Goal: Transaction & Acquisition: Purchase product/service

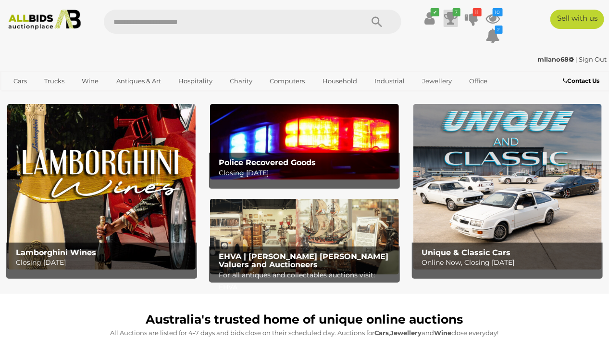
click at [452, 17] on icon at bounding box center [450, 18] width 13 height 17
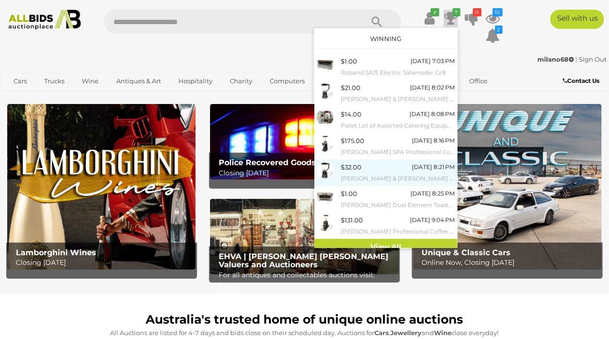
click at [353, 171] on div "$32.00" at bounding box center [351, 167] width 21 height 11
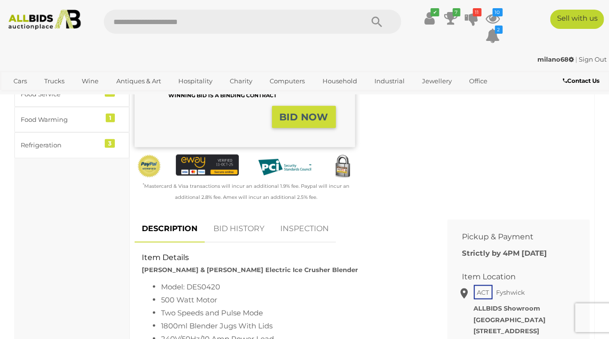
scroll to position [385, 0]
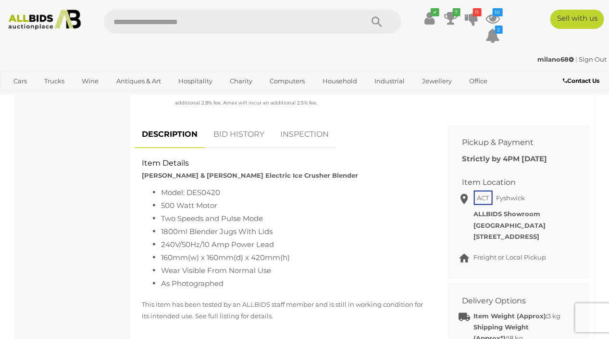
click at [243, 137] on link "BID HISTORY" at bounding box center [238, 134] width 65 height 28
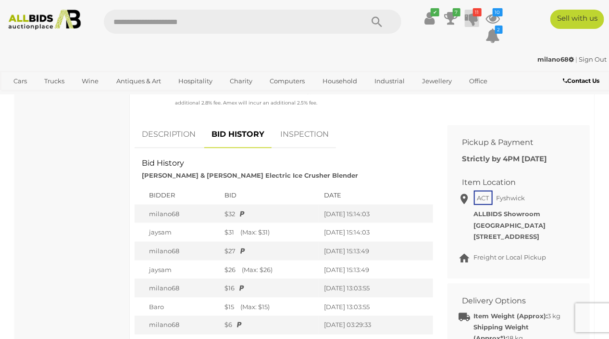
click at [476, 16] on icon at bounding box center [472, 18] width 13 height 17
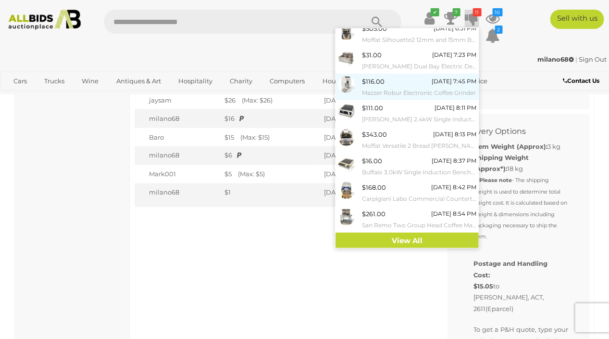
scroll to position [577, 0]
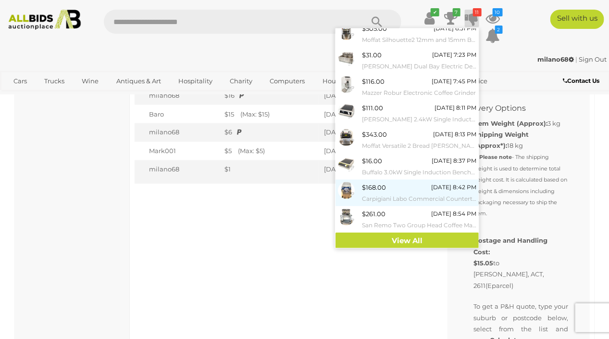
click at [383, 184] on div "$168.00" at bounding box center [374, 187] width 24 height 11
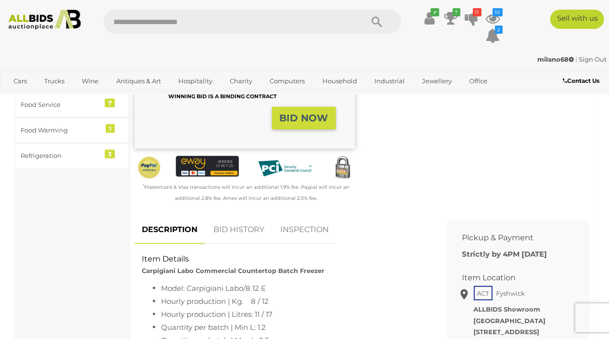
scroll to position [289, 0]
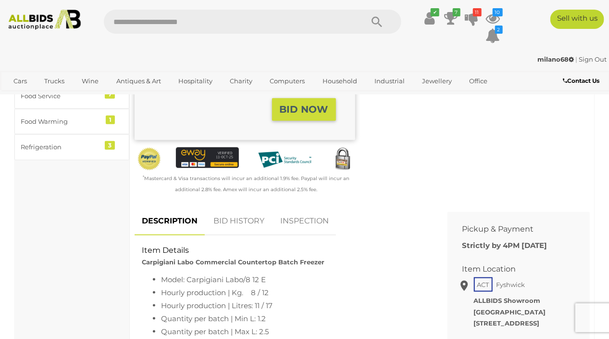
click at [230, 221] on link "BID HISTORY" at bounding box center [238, 221] width 65 height 28
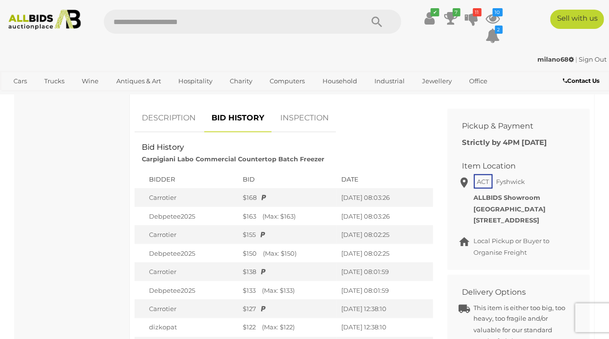
scroll to position [385, 0]
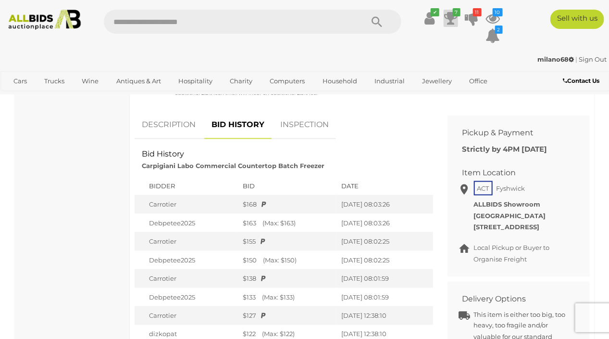
click at [451, 16] on icon at bounding box center [450, 18] width 13 height 17
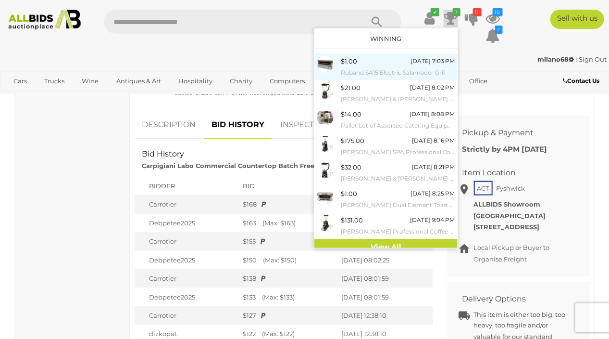
click at [345, 61] on div "$1.00" at bounding box center [349, 61] width 16 height 11
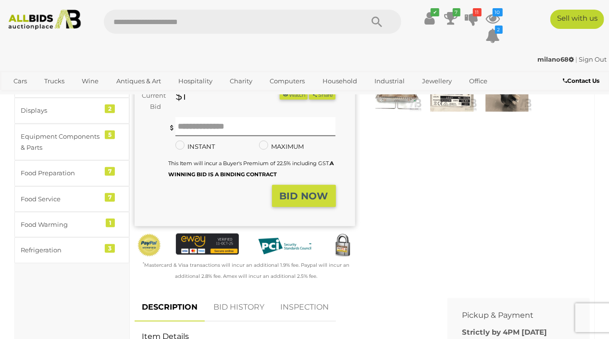
scroll to position [241, 0]
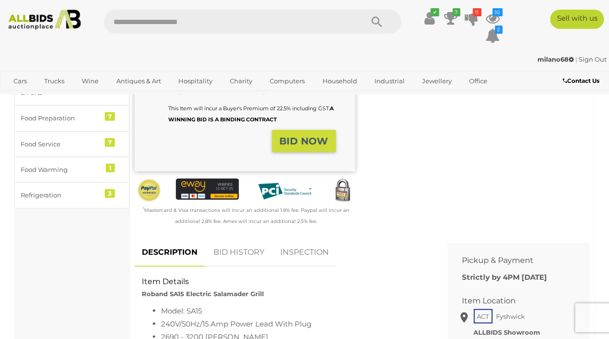
click at [231, 257] on link "BID HISTORY" at bounding box center [238, 252] width 65 height 28
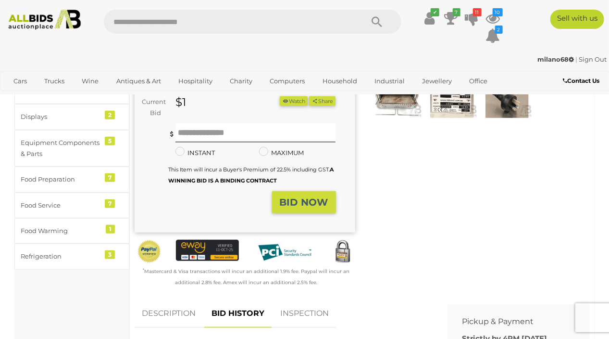
scroll to position [0, 0]
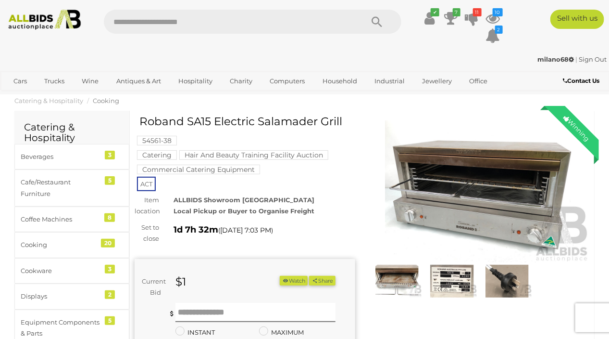
click at [463, 279] on img at bounding box center [452, 281] width 51 height 32
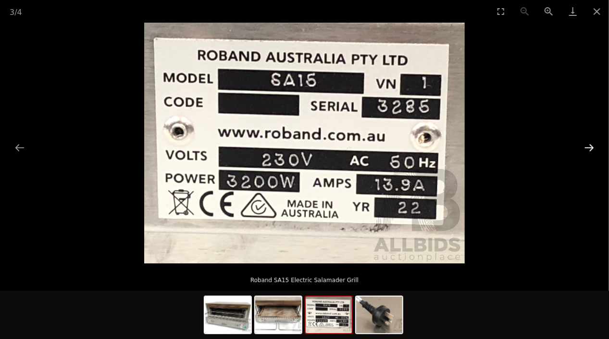
click at [594, 142] on button "Next slide" at bounding box center [590, 147] width 20 height 19
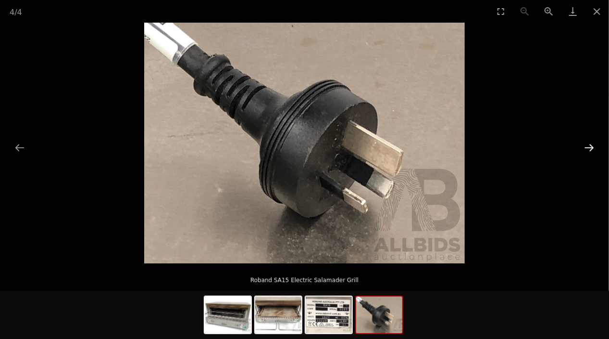
click at [589, 141] on button "Next slide" at bounding box center [590, 147] width 20 height 19
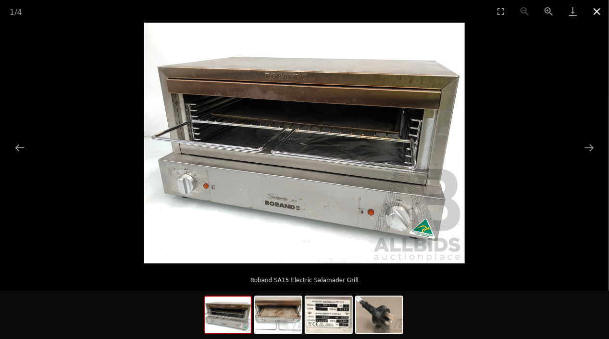
click at [597, 12] on button "Close gallery" at bounding box center [597, 11] width 24 height 23
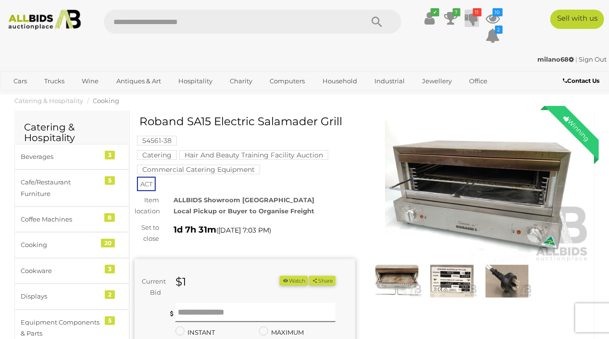
click at [475, 14] on icon "11" at bounding box center [477, 12] width 9 height 8
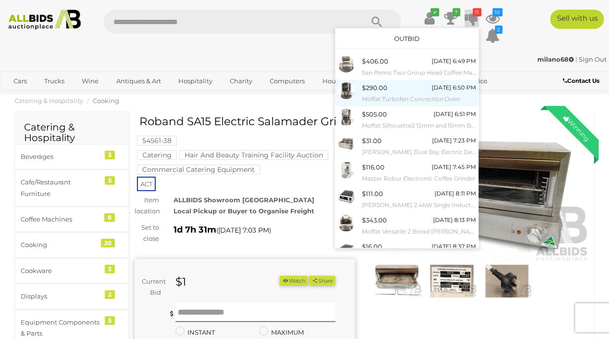
click at [428, 80] on link "$290.00 Tomorrow 6:50 PM Moffat Turbofan Convection Oven" at bounding box center [407, 93] width 143 height 26
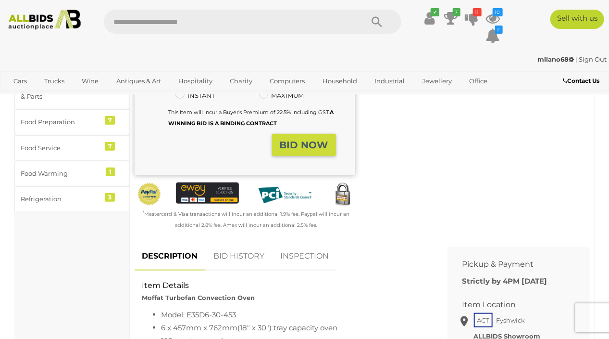
scroll to position [289, 0]
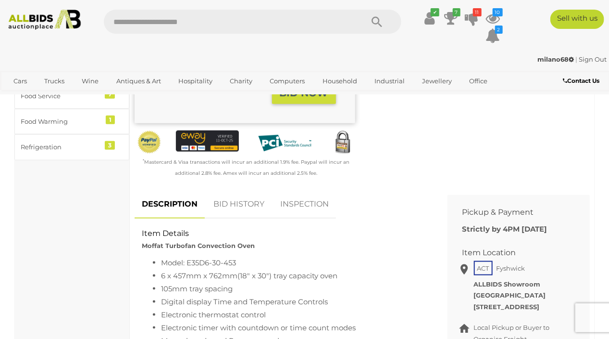
click at [250, 208] on link "BID HISTORY" at bounding box center [238, 204] width 65 height 28
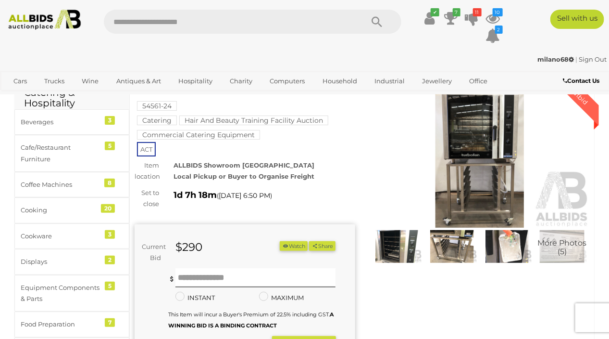
scroll to position [0, 0]
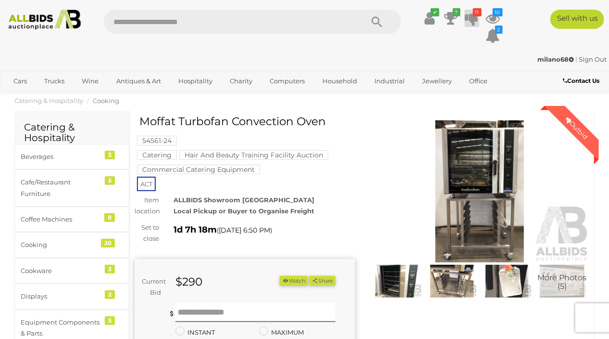
click at [473, 18] on icon at bounding box center [472, 18] width 13 height 17
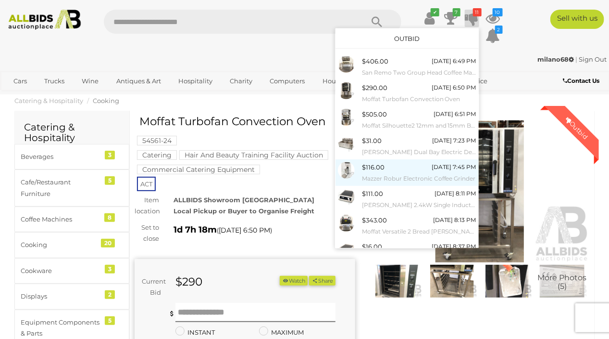
click at [369, 170] on div "$116.00" at bounding box center [373, 167] width 23 height 11
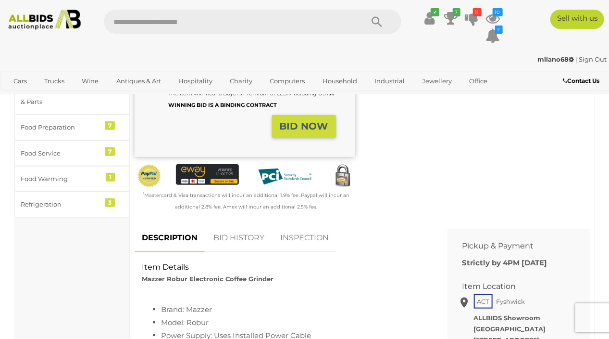
scroll to position [289, 0]
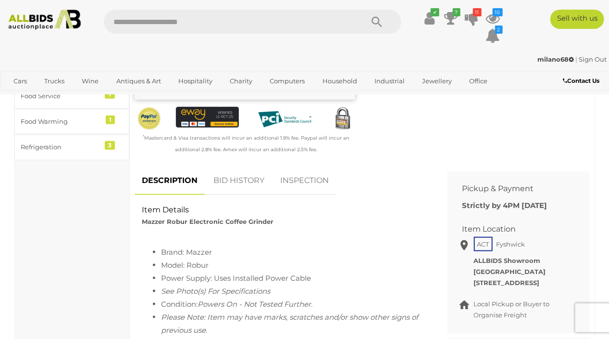
click at [241, 182] on link "BID HISTORY" at bounding box center [238, 180] width 65 height 28
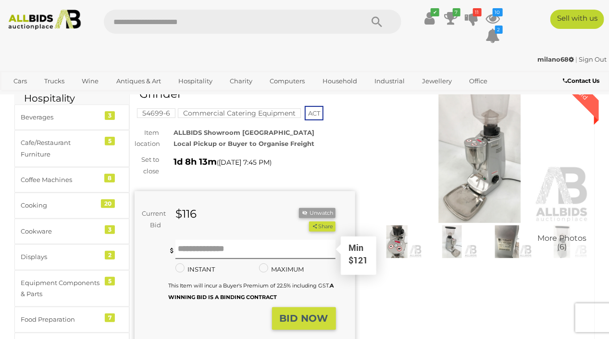
scroll to position [0, 0]
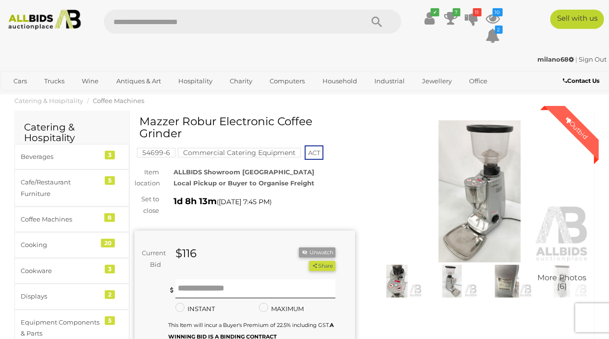
click at [453, 279] on img at bounding box center [452, 281] width 51 height 32
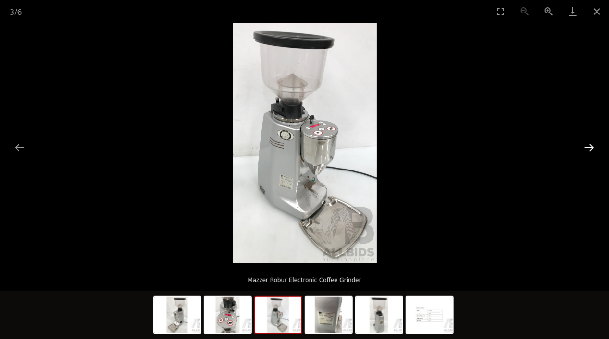
click at [591, 143] on button "Next slide" at bounding box center [590, 147] width 20 height 19
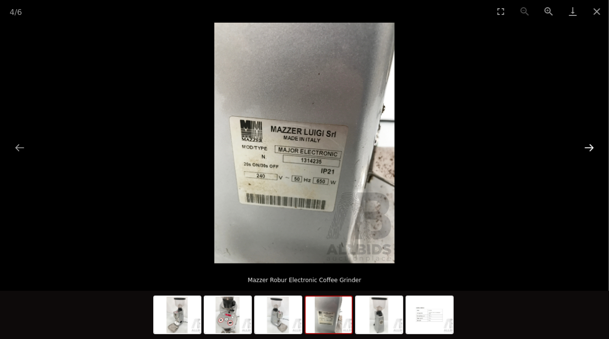
click at [589, 143] on button "Next slide" at bounding box center [590, 147] width 20 height 19
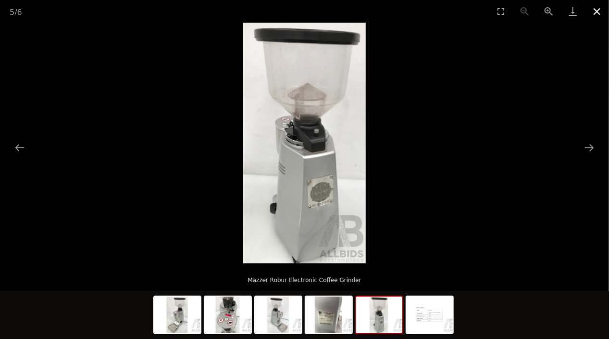
click at [601, 9] on button "Close gallery" at bounding box center [597, 11] width 24 height 23
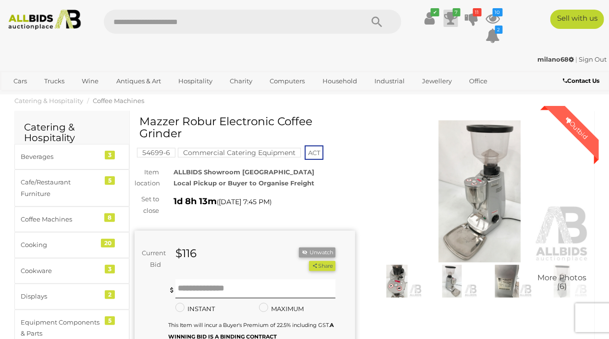
click at [453, 16] on icon at bounding box center [450, 18] width 13 height 17
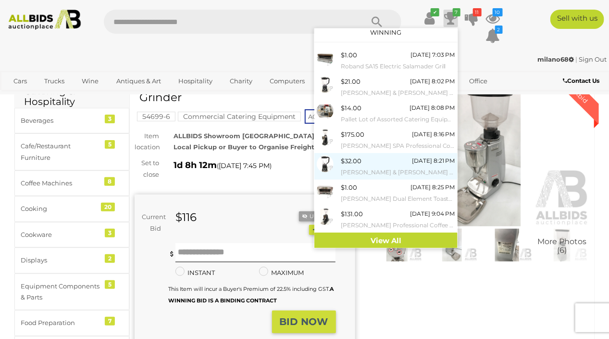
scroll to position [48, 0]
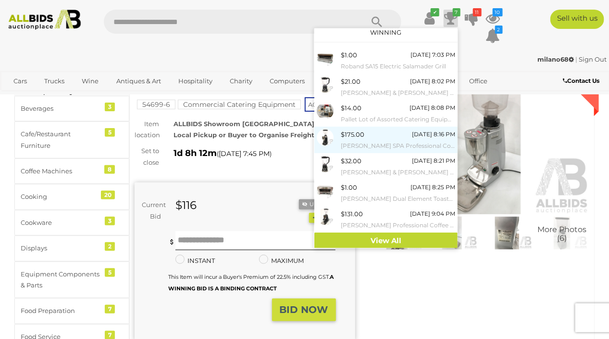
click at [356, 139] on div "$175.00" at bounding box center [353, 134] width 24 height 11
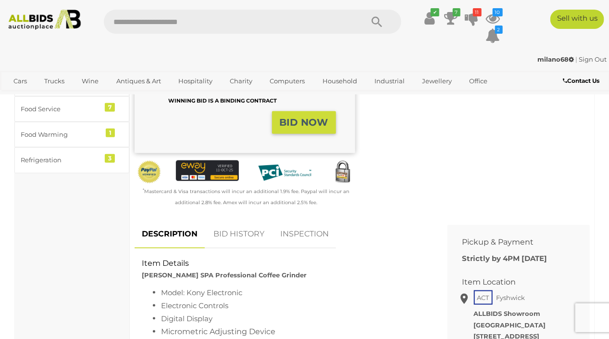
scroll to position [289, 0]
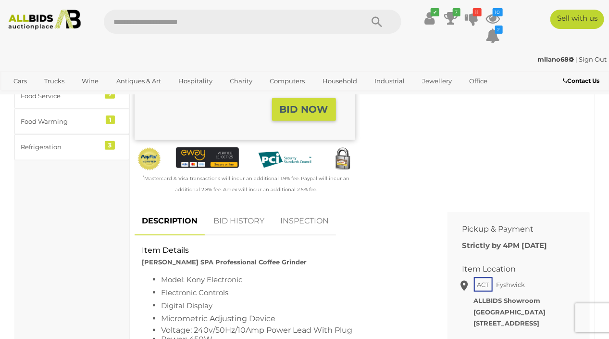
click at [232, 222] on link "BID HISTORY" at bounding box center [238, 221] width 65 height 28
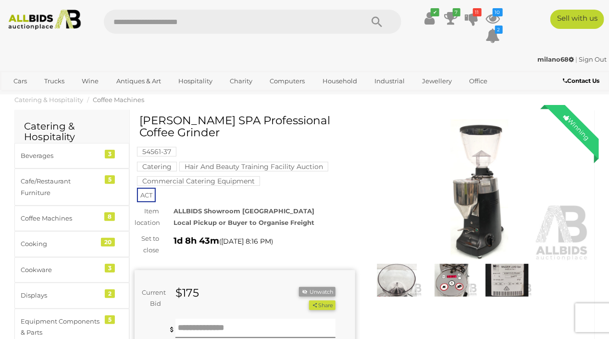
scroll to position [0, 0]
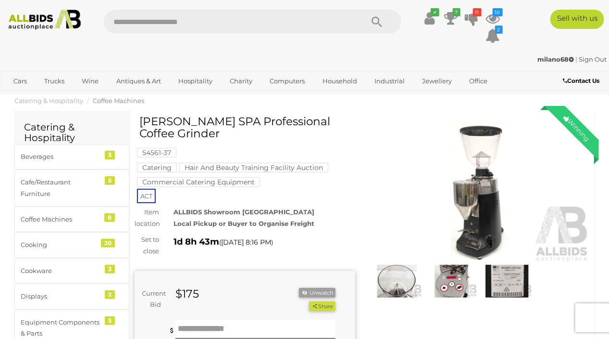
click at [406, 281] on img at bounding box center [397, 281] width 51 height 32
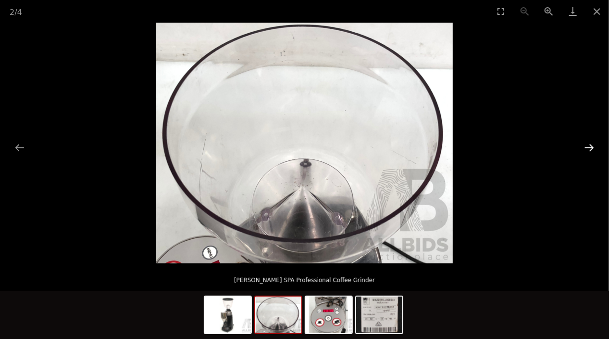
click at [589, 147] on button "Next slide" at bounding box center [590, 147] width 20 height 19
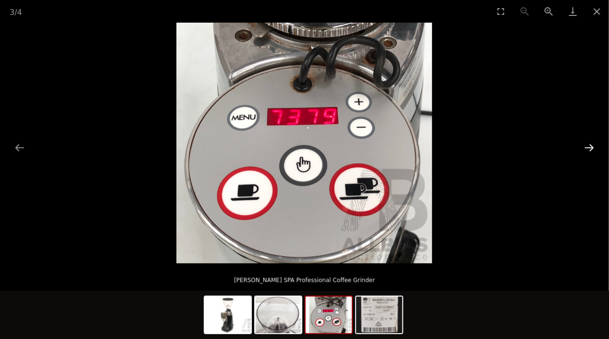
click at [589, 145] on button "Next slide" at bounding box center [590, 147] width 20 height 19
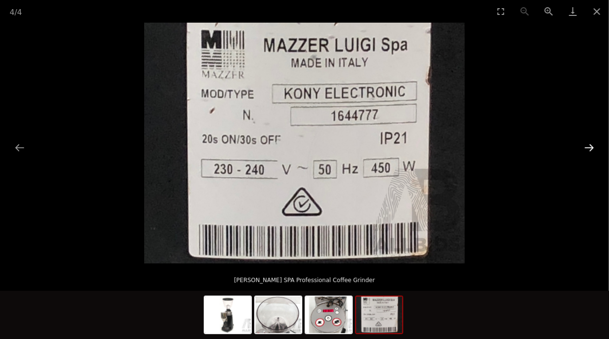
click at [589, 145] on button "Next slide" at bounding box center [590, 147] width 20 height 19
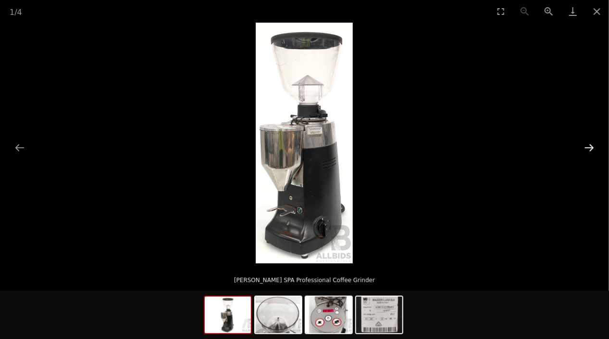
click at [589, 145] on button "Next slide" at bounding box center [590, 147] width 20 height 19
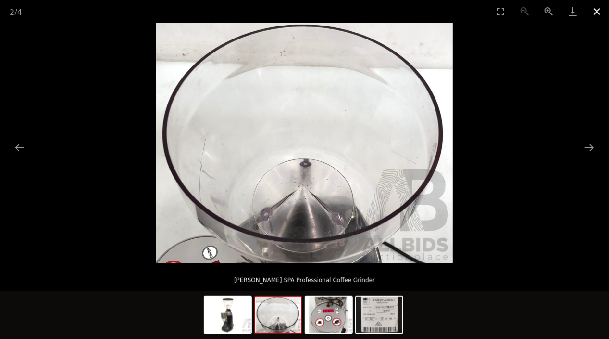
click at [598, 12] on button "Close gallery" at bounding box center [597, 11] width 24 height 23
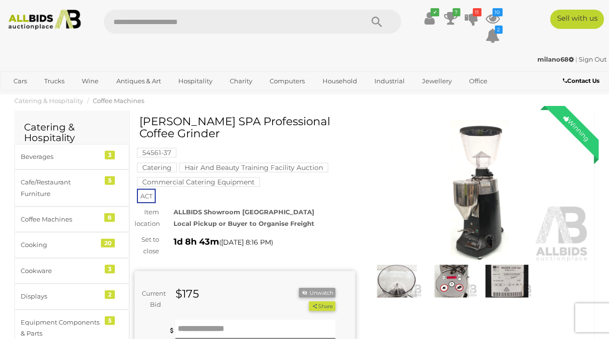
click at [482, 18] on ul "✔ Your account is up to date Transaction History Current Bids" at bounding box center [457, 27] width 97 height 35
click at [475, 17] on icon at bounding box center [472, 18] width 13 height 17
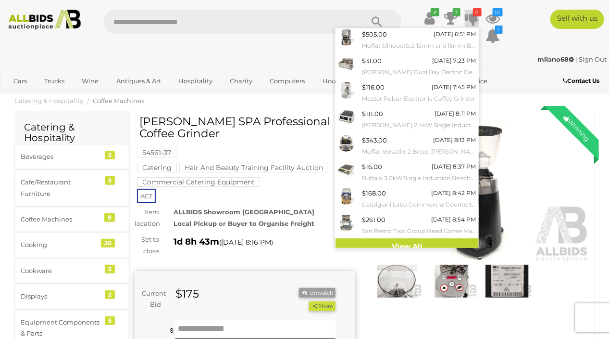
scroll to position [86, 0]
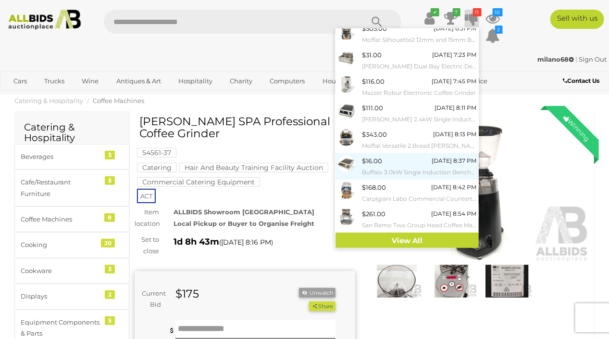
click at [376, 162] on div "$16.00" at bounding box center [372, 160] width 20 height 11
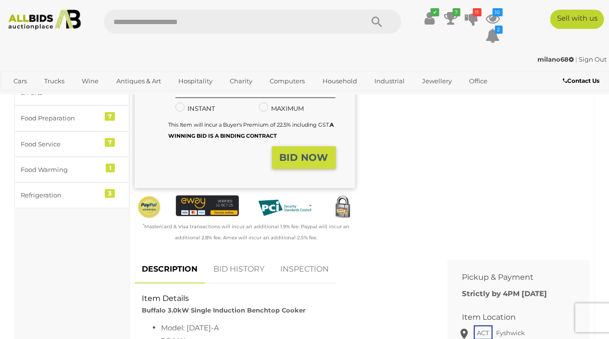
scroll to position [289, 0]
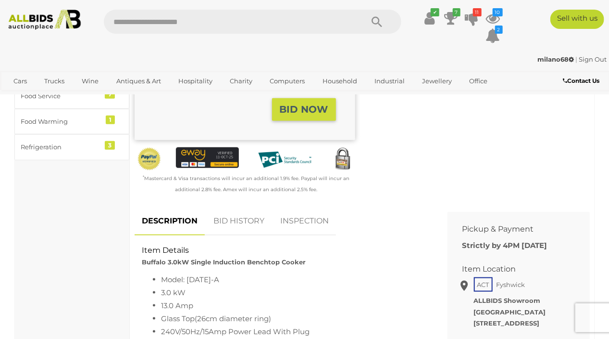
click at [246, 220] on link "BID HISTORY" at bounding box center [238, 221] width 65 height 28
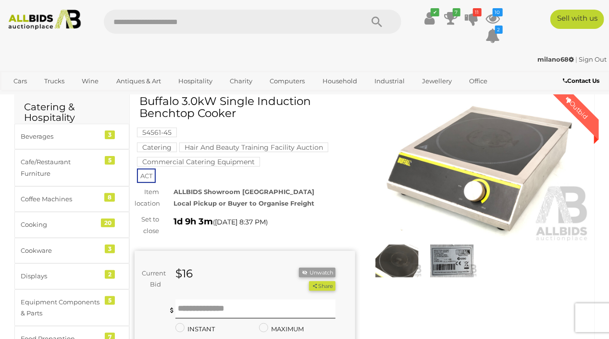
scroll to position [0, 0]
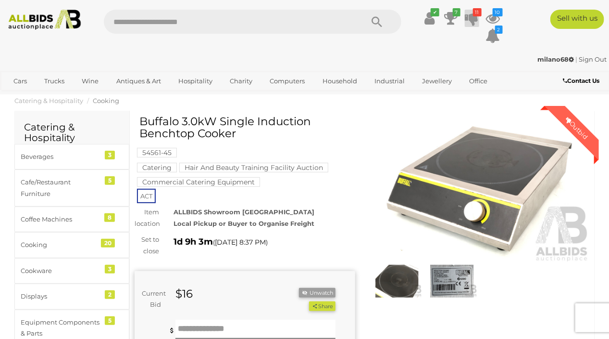
click at [471, 18] on icon at bounding box center [472, 18] width 13 height 17
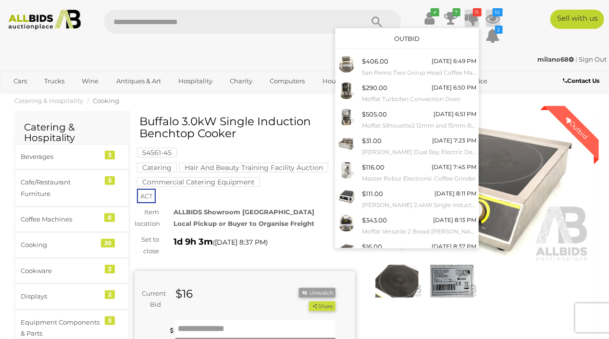
click at [493, 20] on icon at bounding box center [493, 18] width 14 height 17
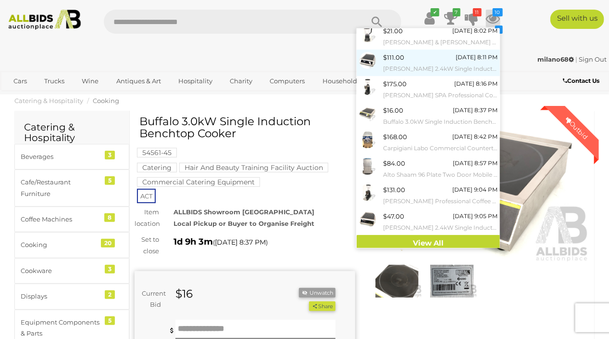
scroll to position [86, 0]
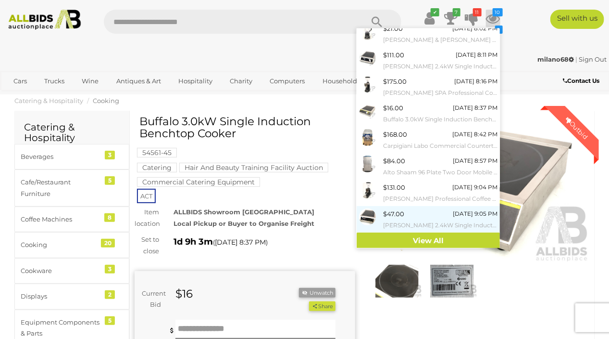
click at [405, 210] on div "$47.00 Tomorrow 9:05 PM Woodson 2.4kW Single Induction Benchtop Cooker" at bounding box center [440, 219] width 114 height 22
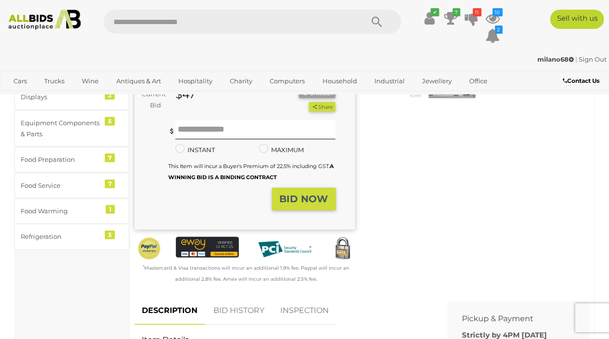
scroll to position [289, 0]
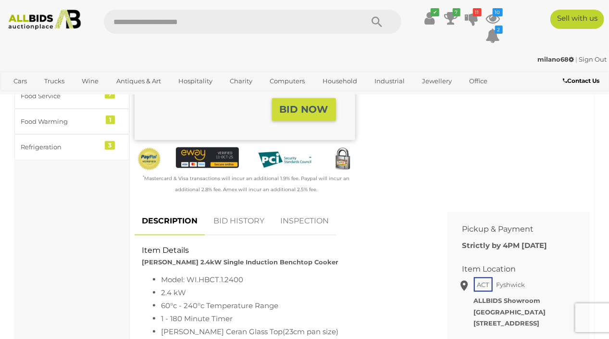
click at [228, 219] on link "BID HISTORY" at bounding box center [238, 221] width 65 height 28
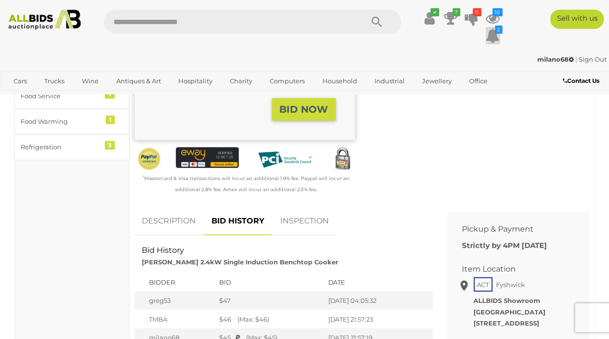
click at [491, 33] on icon at bounding box center [493, 35] width 14 height 17
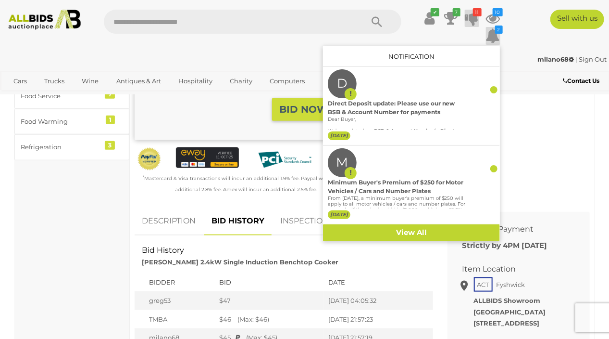
click at [471, 21] on icon at bounding box center [472, 18] width 13 height 17
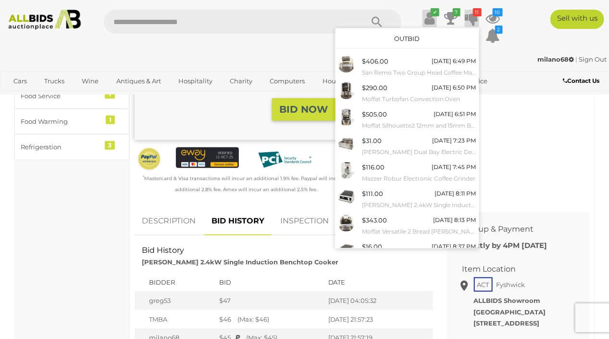
click at [431, 17] on icon at bounding box center [430, 18] width 10 height 17
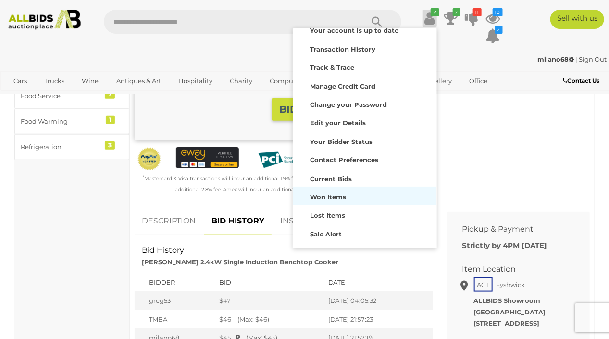
scroll to position [0, 0]
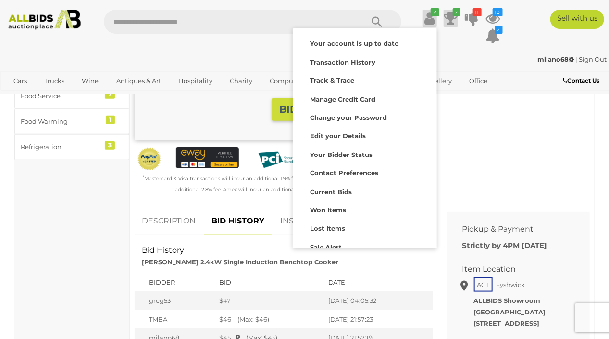
click at [449, 22] on icon at bounding box center [450, 18] width 13 height 17
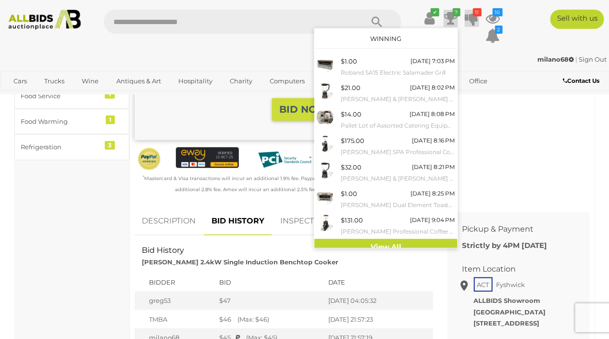
click at [476, 18] on icon at bounding box center [472, 18] width 13 height 17
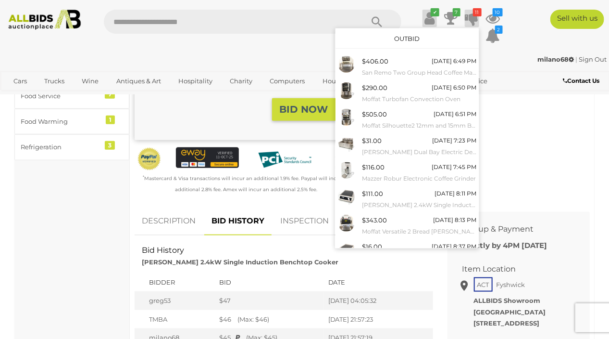
drag, startPoint x: 475, startPoint y: 18, endPoint x: 431, endPoint y: 22, distance: 43.9
click at [432, 22] on icon at bounding box center [430, 18] width 10 height 17
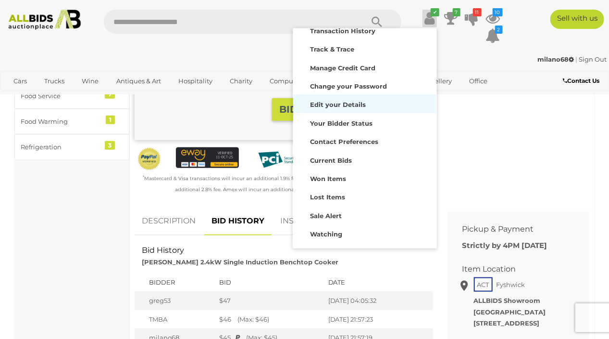
scroll to position [43, 0]
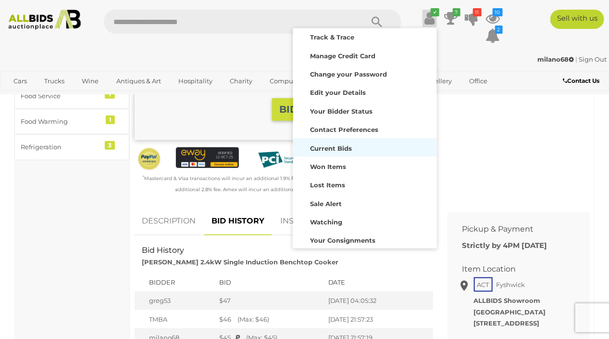
click at [336, 144] on strong "Current Bids" at bounding box center [331, 148] width 42 height 8
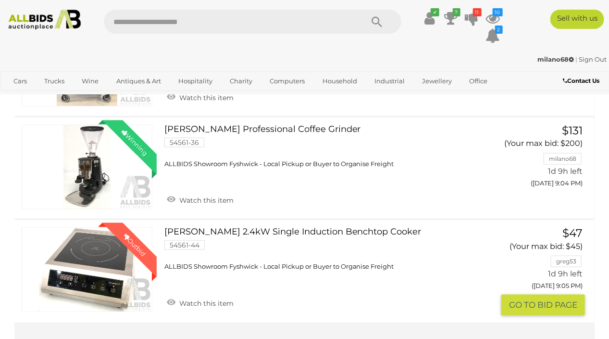
scroll to position [1732, 0]
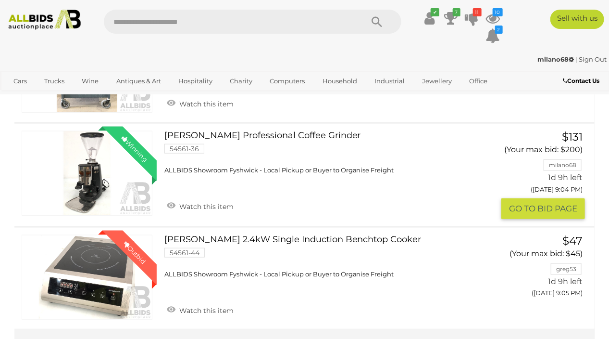
click at [82, 159] on link "Winning Outbid" at bounding box center [87, 173] width 131 height 85
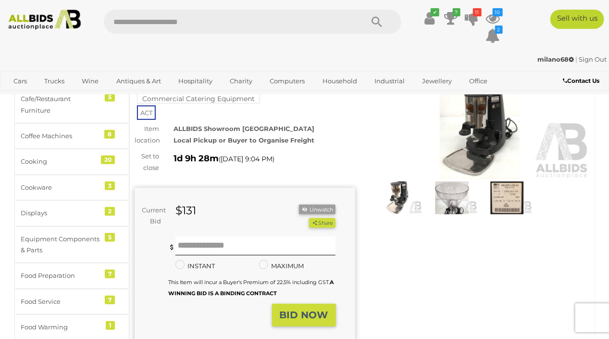
scroll to position [96, 0]
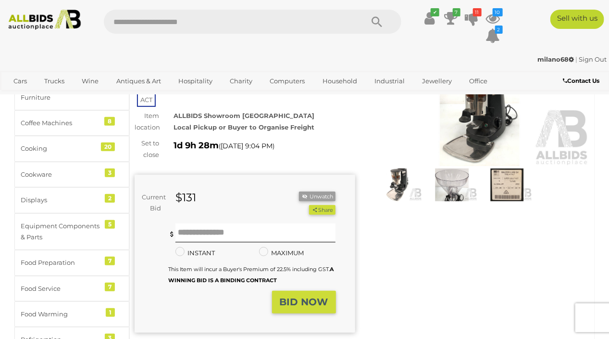
click at [460, 180] on img at bounding box center [452, 184] width 51 height 32
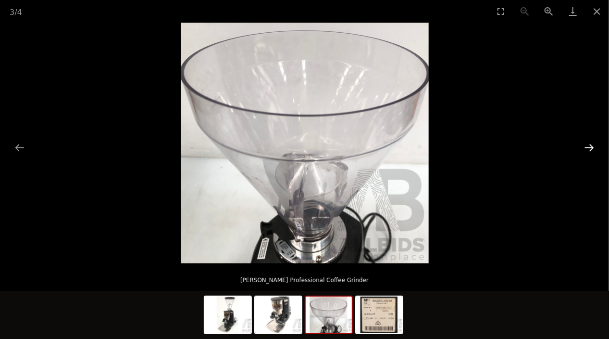
click at [590, 144] on button "Next slide" at bounding box center [590, 147] width 20 height 19
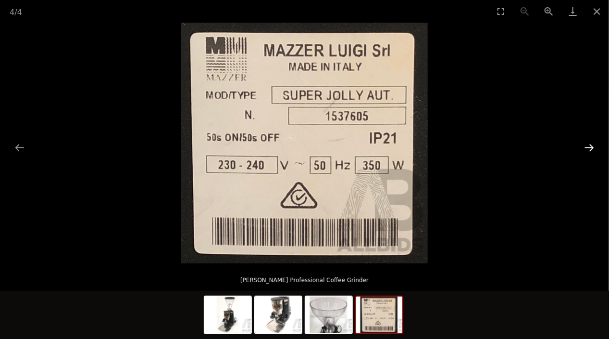
click at [588, 144] on button "Next slide" at bounding box center [590, 147] width 20 height 19
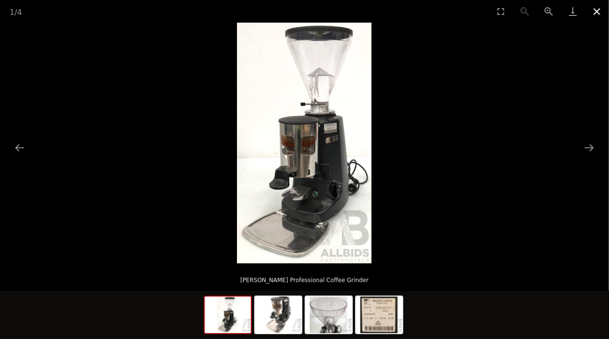
click at [598, 9] on button "Close gallery" at bounding box center [597, 11] width 24 height 23
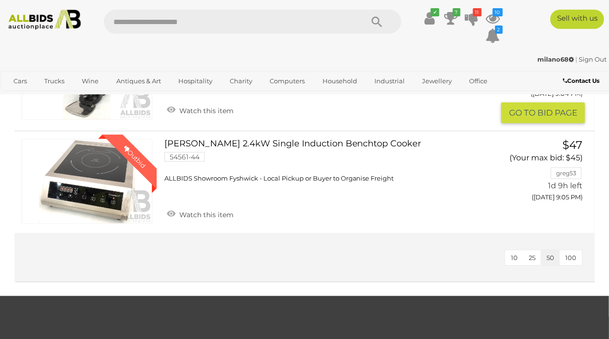
scroll to position [1828, 0]
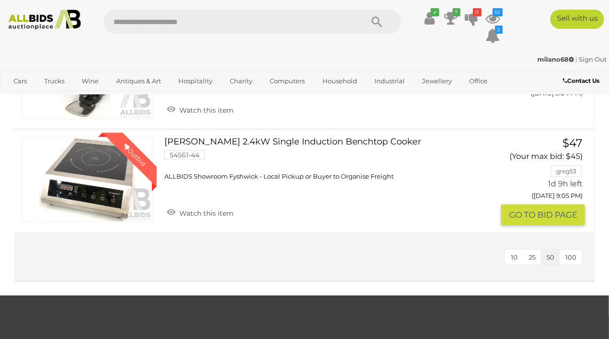
click at [120, 164] on link "Winning Outbid" at bounding box center [87, 179] width 131 height 85
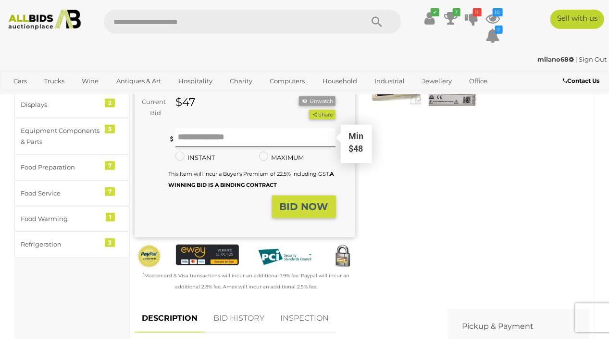
scroll to position [241, 0]
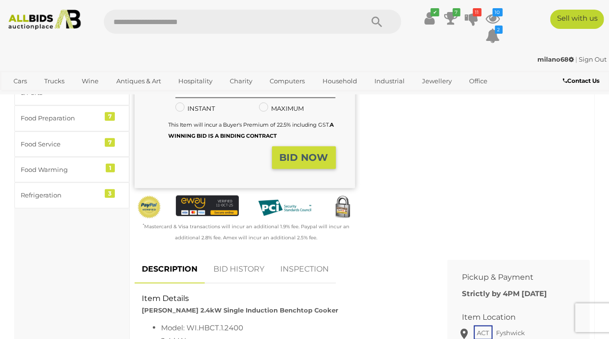
click at [258, 274] on link "BID HISTORY" at bounding box center [238, 269] width 65 height 28
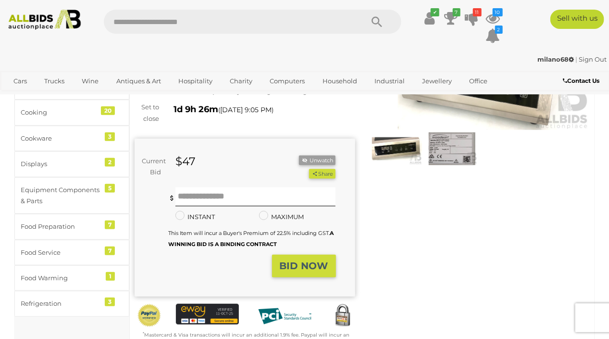
scroll to position [144, 0]
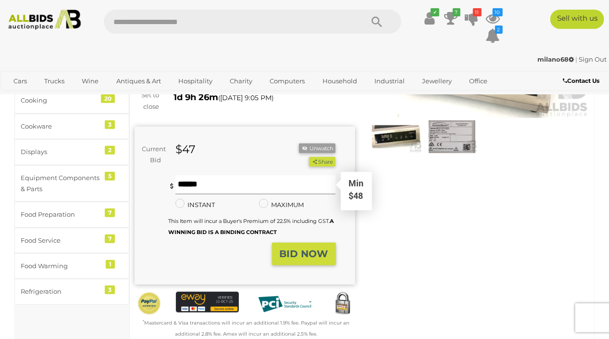
click at [221, 184] on input "text" at bounding box center [256, 184] width 161 height 19
type input "***"
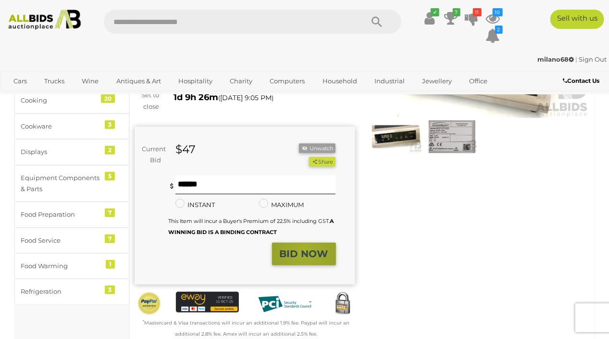
click at [305, 250] on strong "BID NOW" at bounding box center [304, 254] width 49 height 12
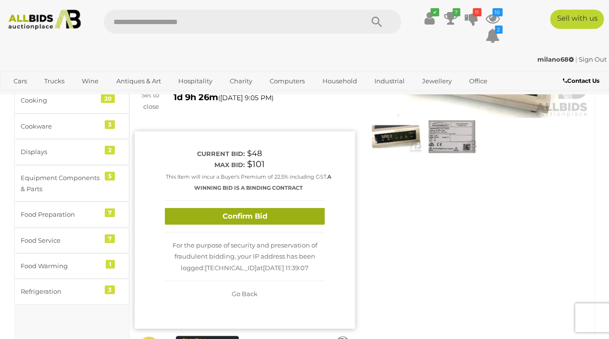
click at [252, 210] on button "Confirm Bid" at bounding box center [245, 216] width 160 height 17
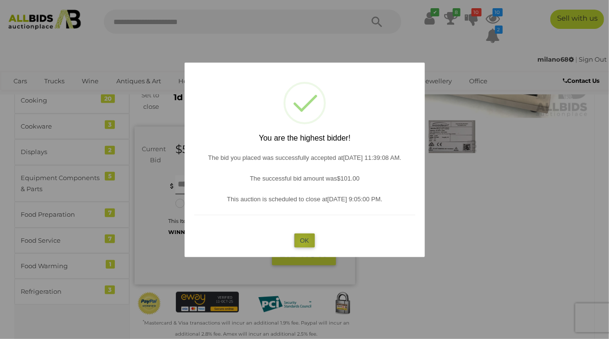
click at [303, 243] on button "OK" at bounding box center [304, 240] width 21 height 14
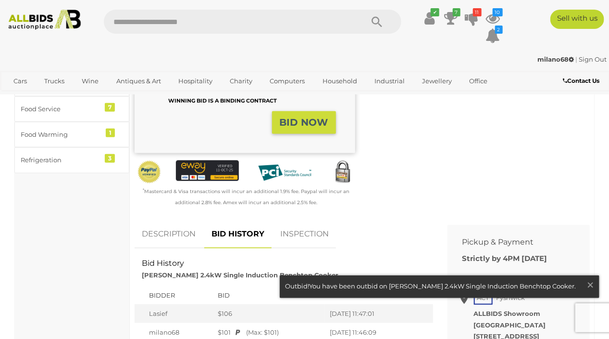
scroll to position [289, 0]
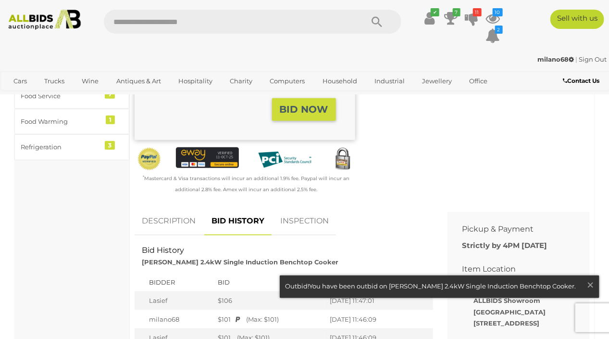
click at [243, 221] on link "BID HISTORY" at bounding box center [237, 221] width 67 height 28
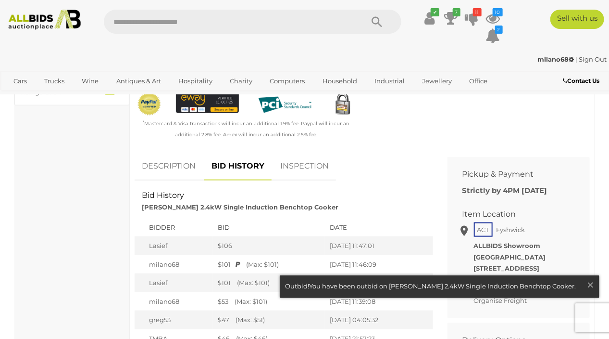
scroll to position [385, 0]
